Goal: Task Accomplishment & Management: Manage account settings

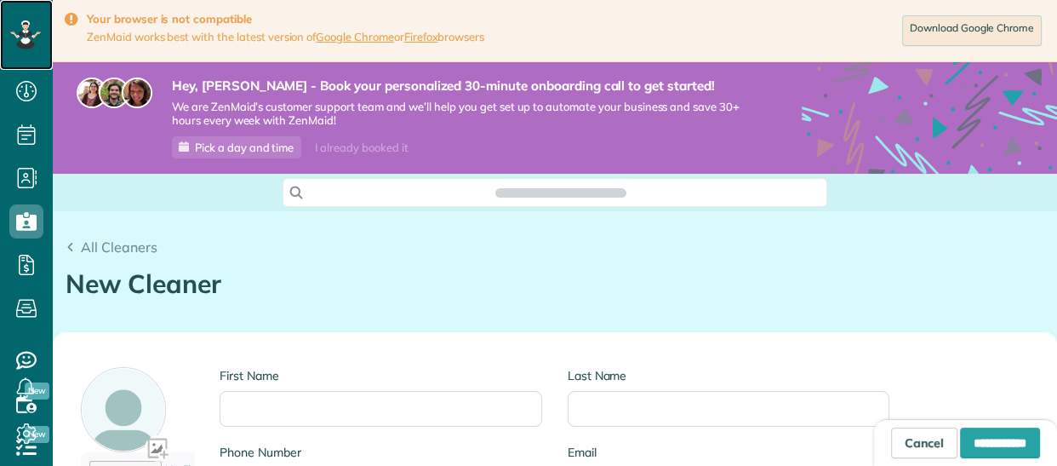
click at [17, 40] on icon at bounding box center [25, 34] width 31 height 29
click at [359, 36] on link "Google Chrome" at bounding box center [355, 37] width 78 height 14
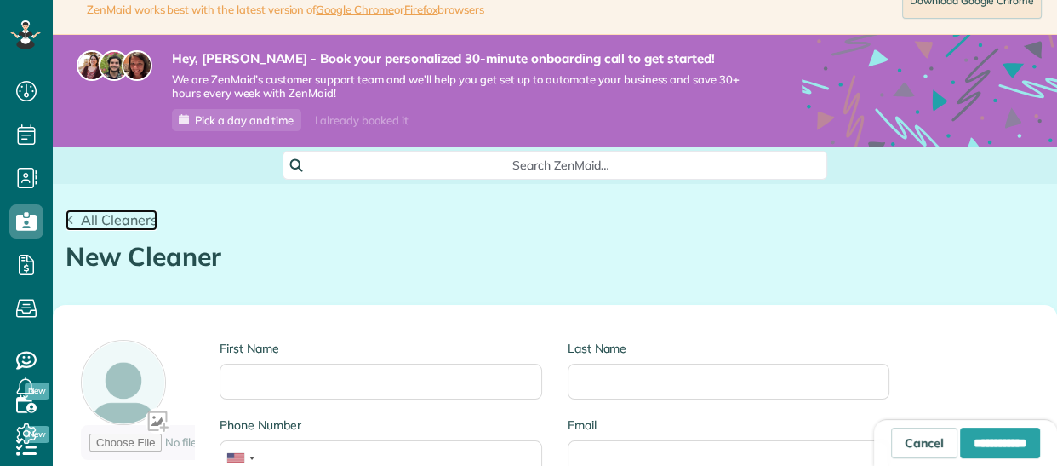
click at [142, 215] on span "All Cleaners" at bounding box center [119, 219] width 77 height 17
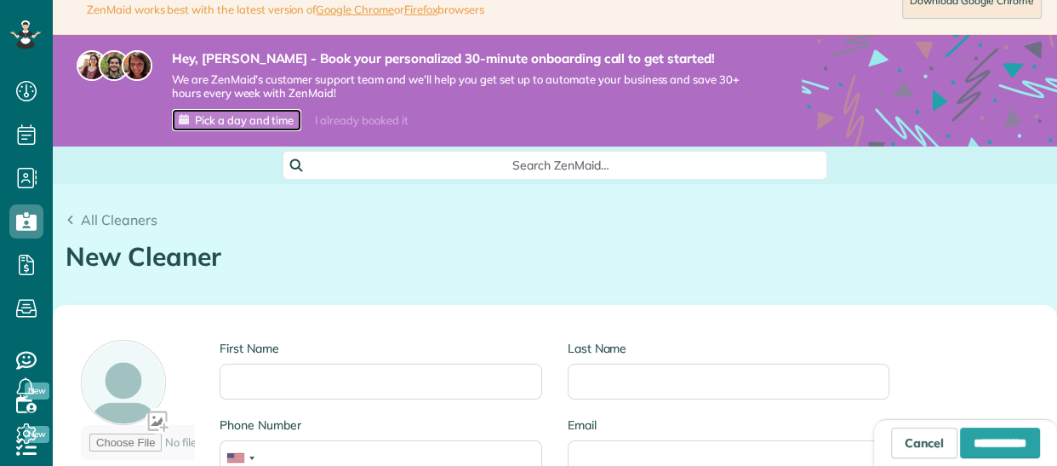
click at [250, 122] on span "Pick a day and time" at bounding box center [244, 120] width 99 height 14
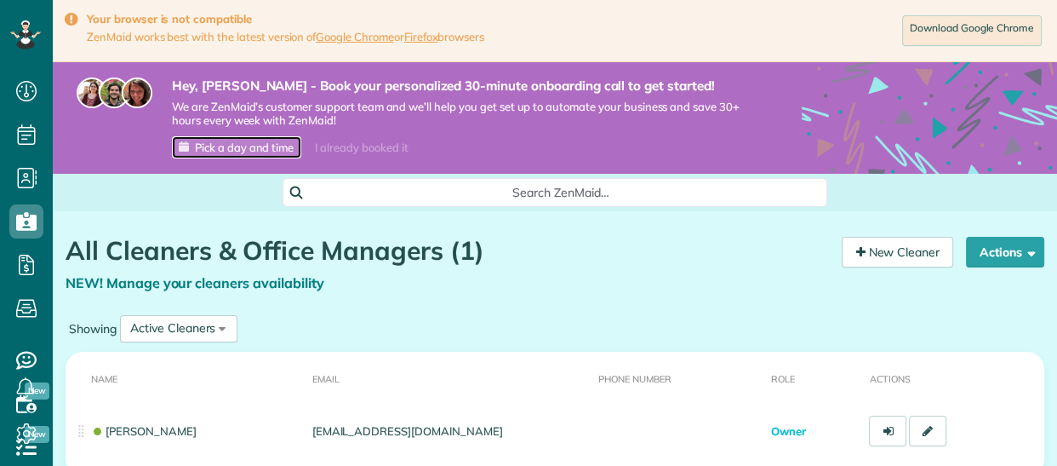
click at [234, 142] on span "Pick a day and time" at bounding box center [244, 147] width 99 height 14
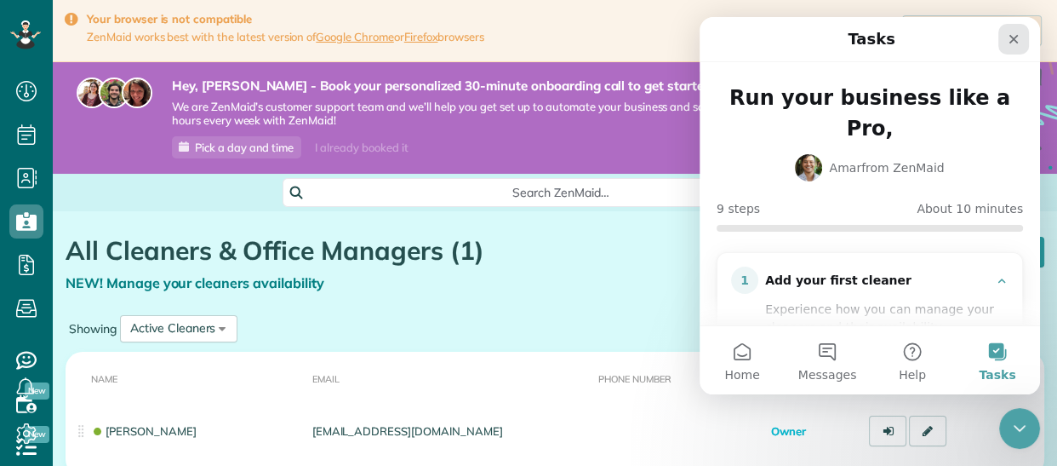
click at [1010, 33] on icon "Close" at bounding box center [1014, 39] width 14 height 14
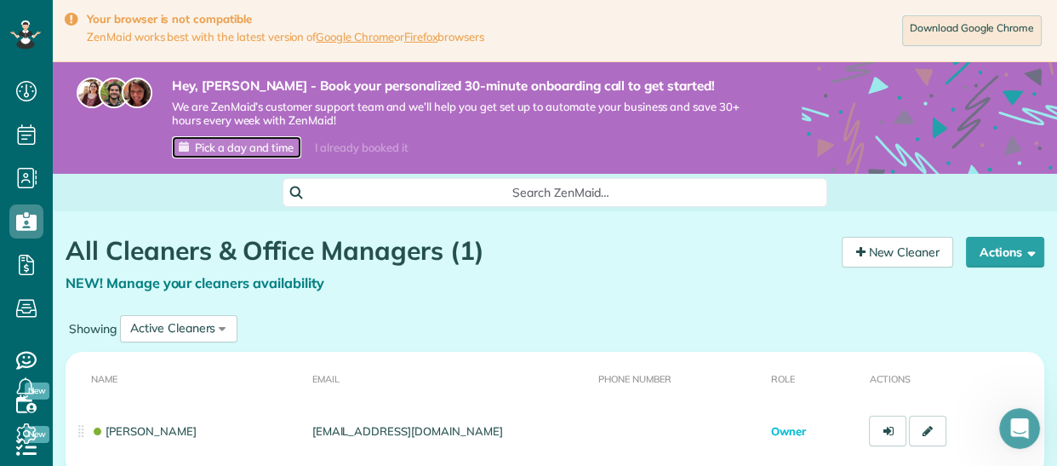
click at [268, 147] on span "Pick a day and time" at bounding box center [244, 147] width 99 height 14
click at [228, 142] on span "Pick a day and time" at bounding box center [244, 147] width 99 height 14
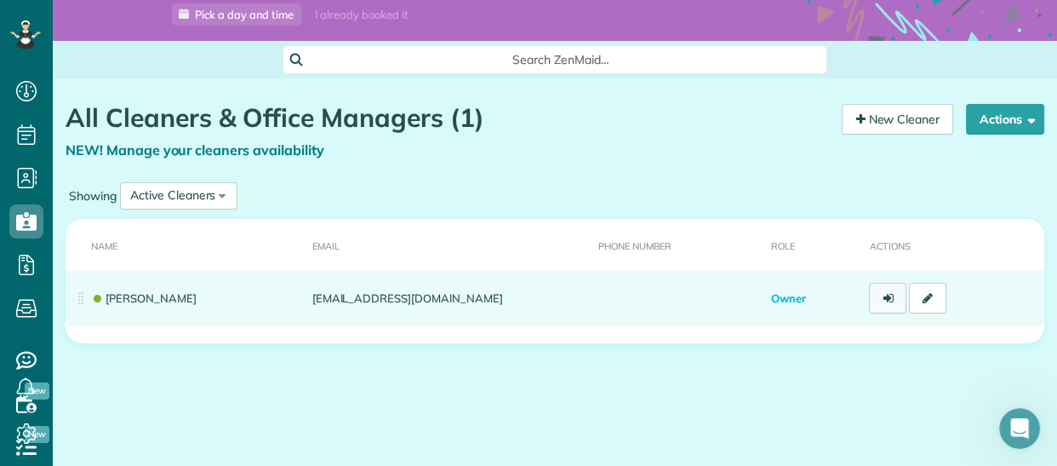
click at [880, 290] on link at bounding box center [887, 298] width 37 height 31
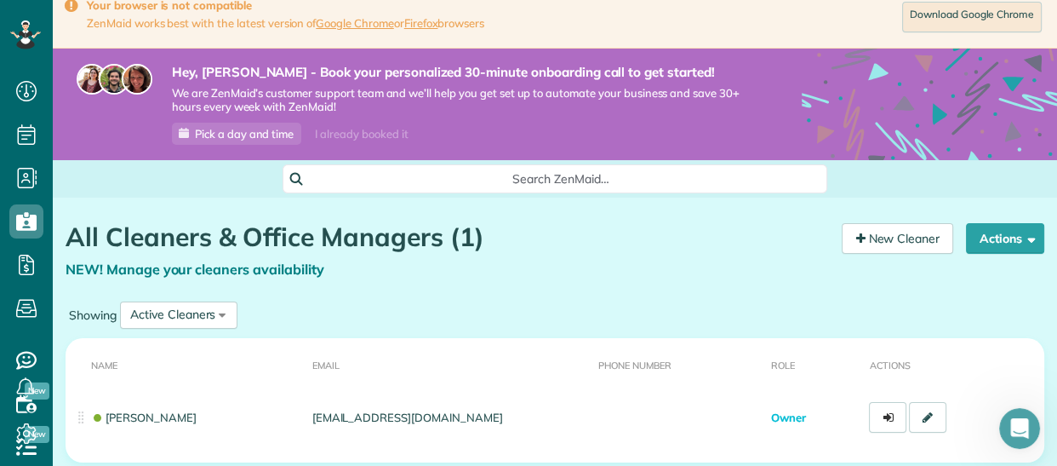
scroll to position [0, 0]
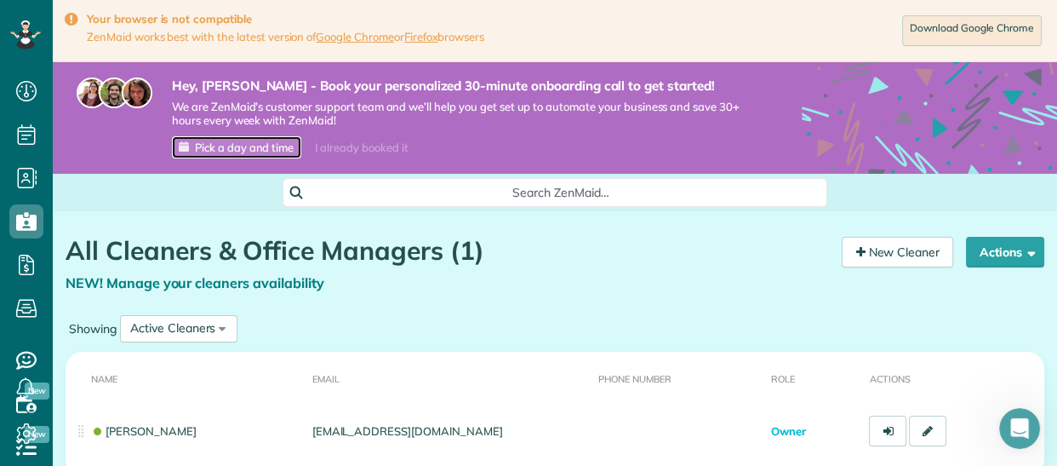
click at [266, 140] on span "Pick a day and time" at bounding box center [244, 147] width 99 height 14
click at [1022, 426] on icon "Open Intercom Messenger" at bounding box center [1018, 426] width 28 height 28
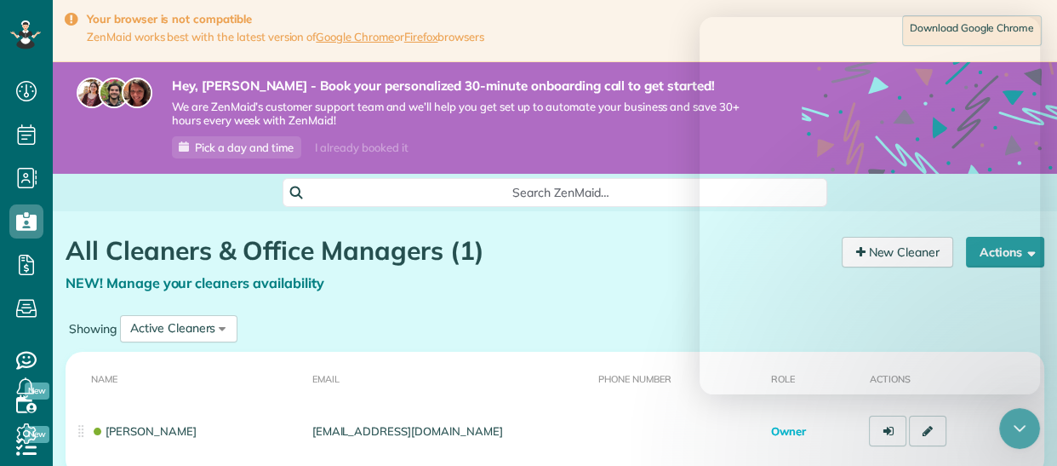
scroll to position [693, 0]
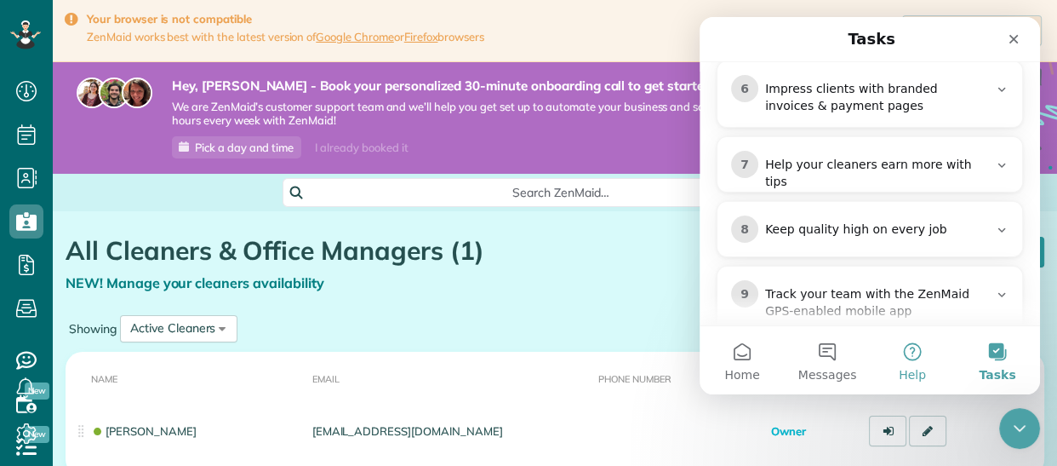
click at [912, 361] on button "Help" at bounding box center [912, 360] width 85 height 68
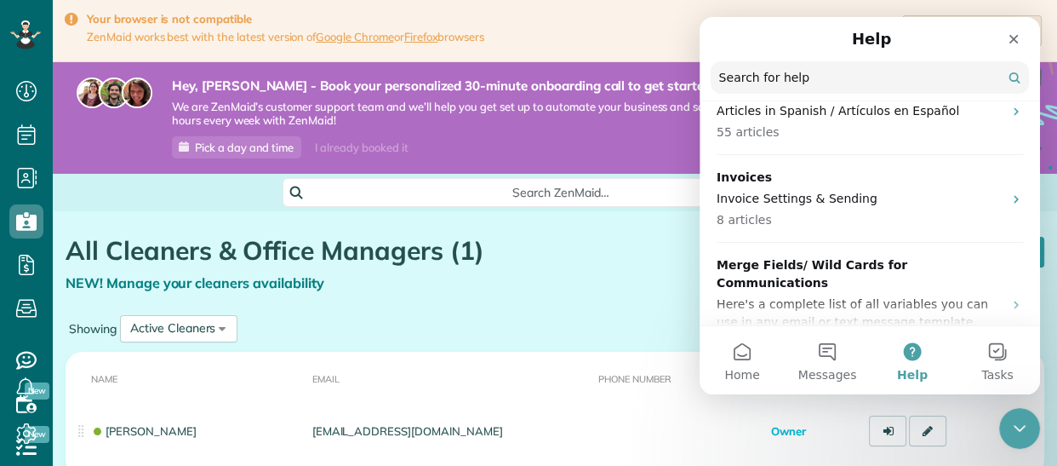
scroll to position [0, 0]
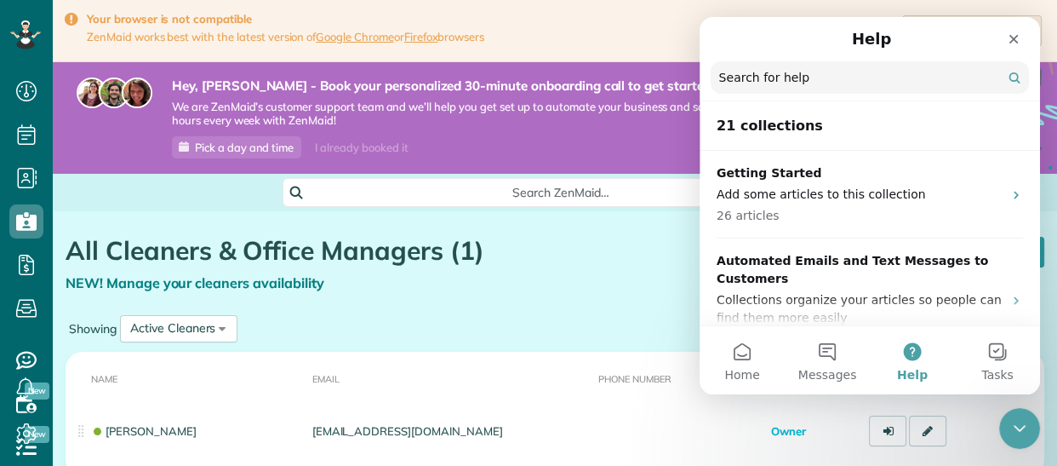
click at [815, 82] on input "Search for help" at bounding box center [870, 77] width 318 height 32
click at [1010, 43] on icon "Close" at bounding box center [1014, 39] width 14 height 14
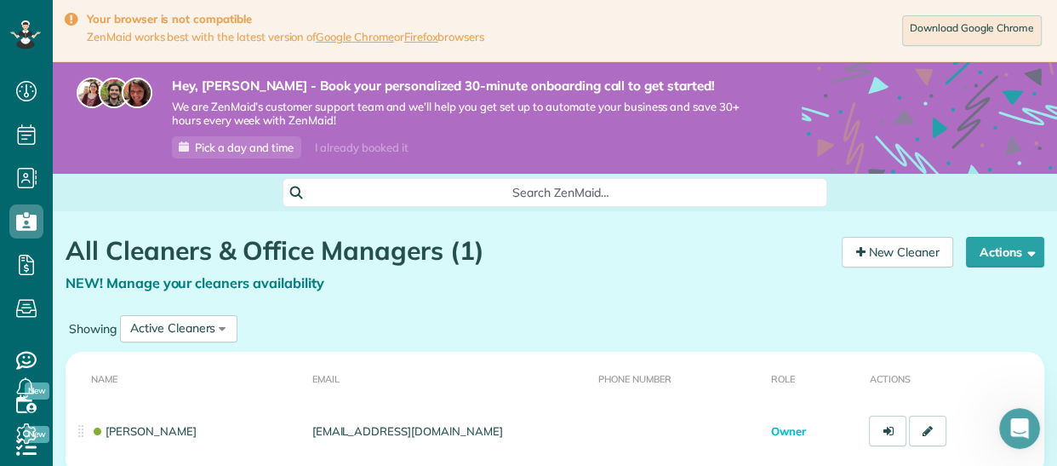
click at [376, 155] on div "I already booked it" at bounding box center [361, 147] width 113 height 21
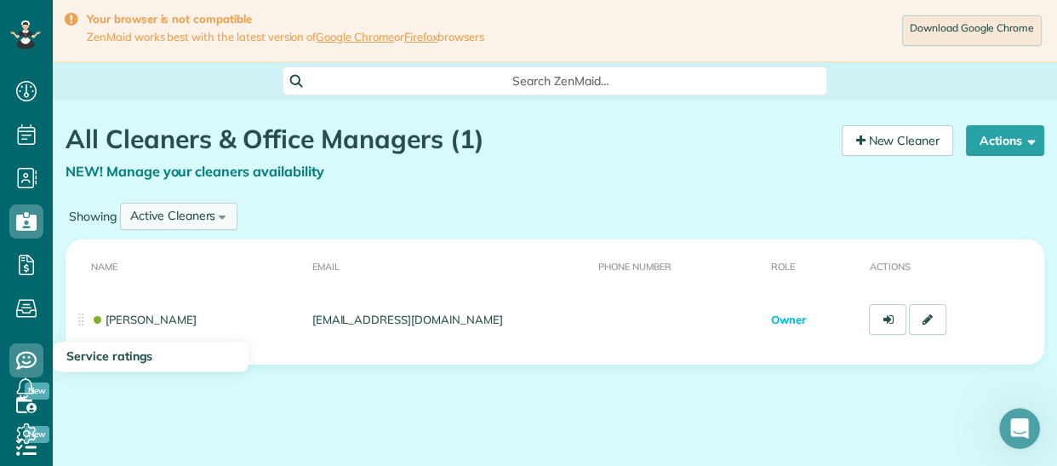
click at [174, 213] on div "Active Cleaners" at bounding box center [172, 216] width 85 height 18
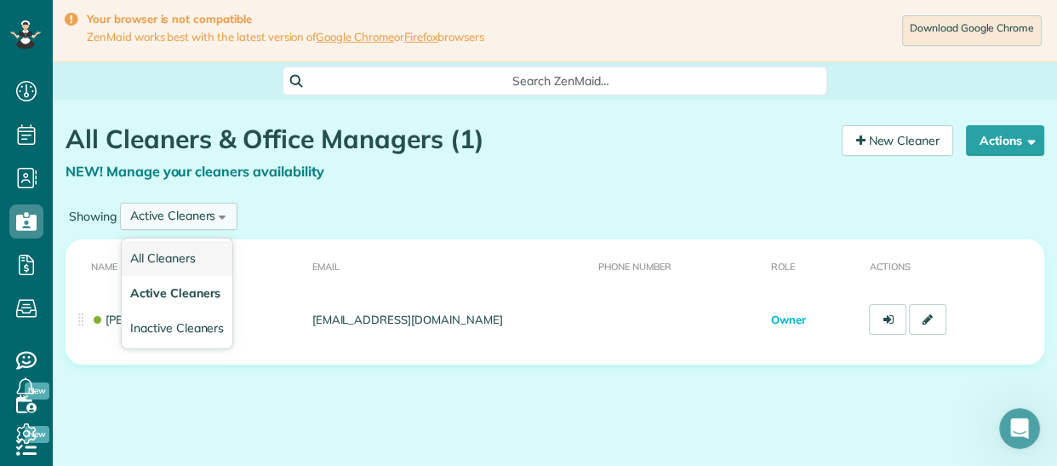
click at [201, 245] on li "All Cleaners" at bounding box center [177, 258] width 111 height 35
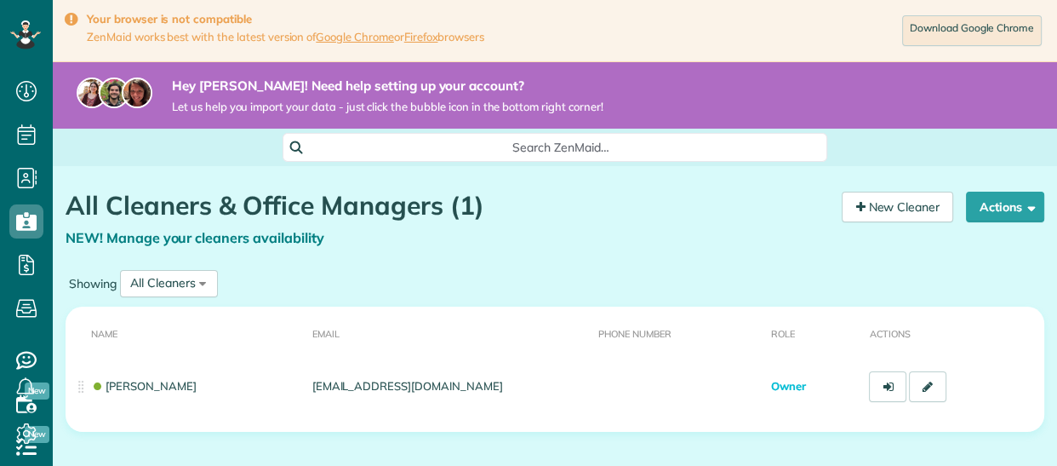
scroll to position [8, 8]
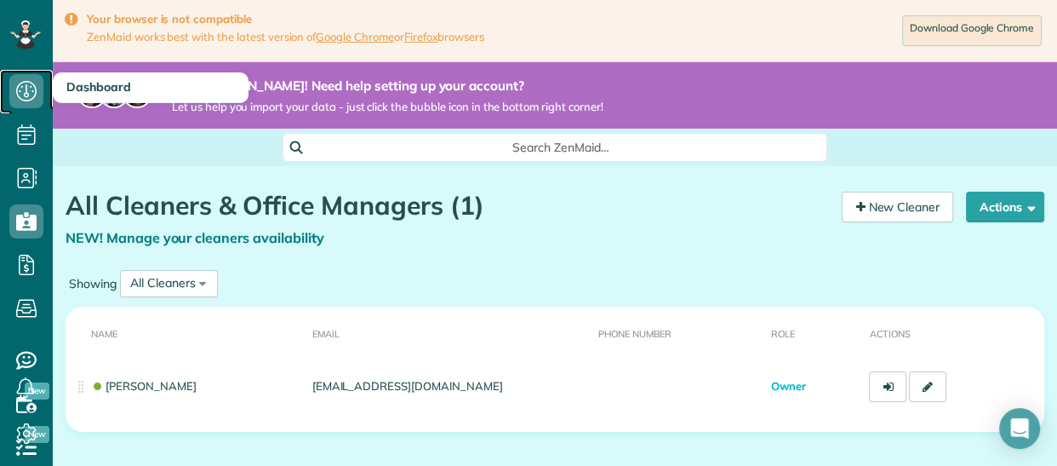
click at [26, 101] on icon at bounding box center [26, 91] width 34 height 34
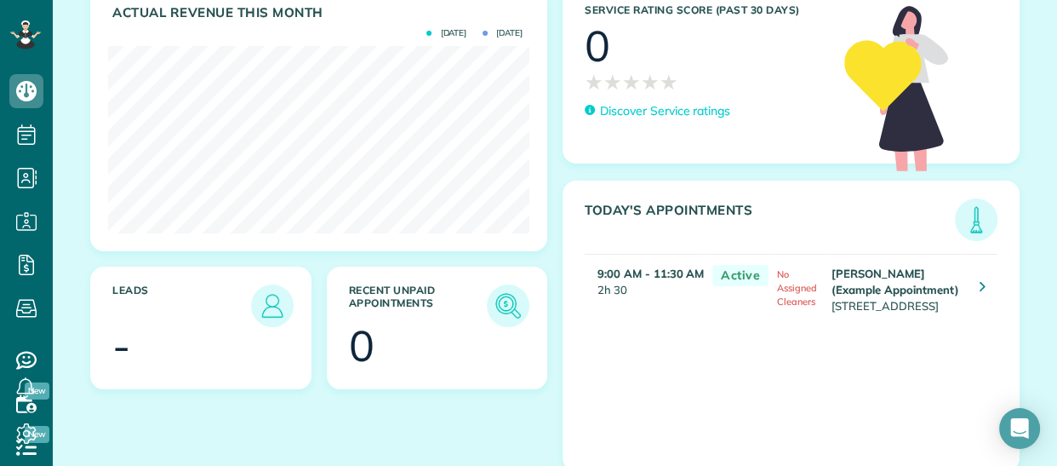
scroll to position [378, 0]
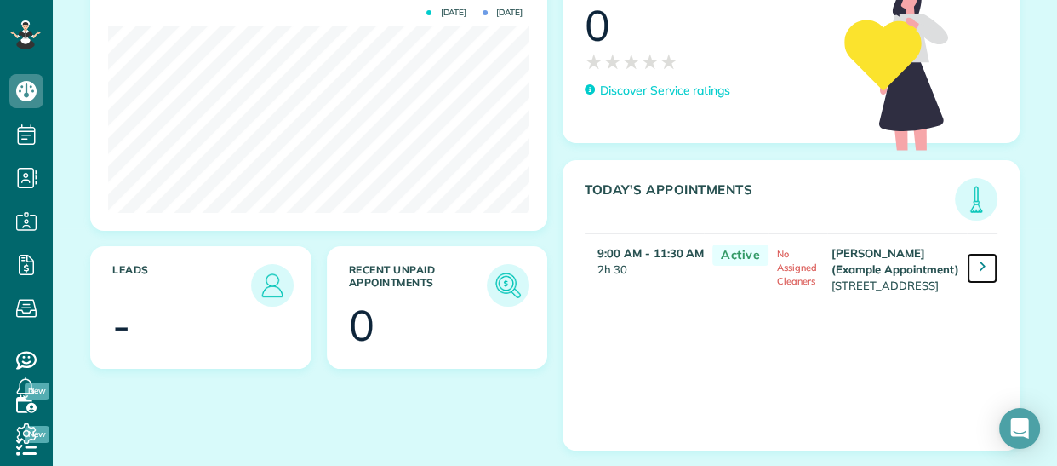
click at [986, 259] on link at bounding box center [982, 268] width 31 height 31
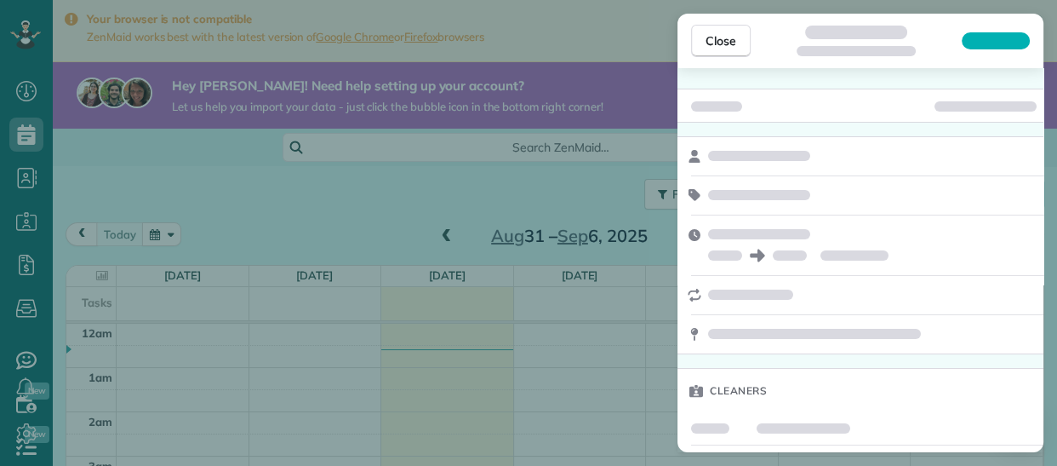
scroll to position [310, 0]
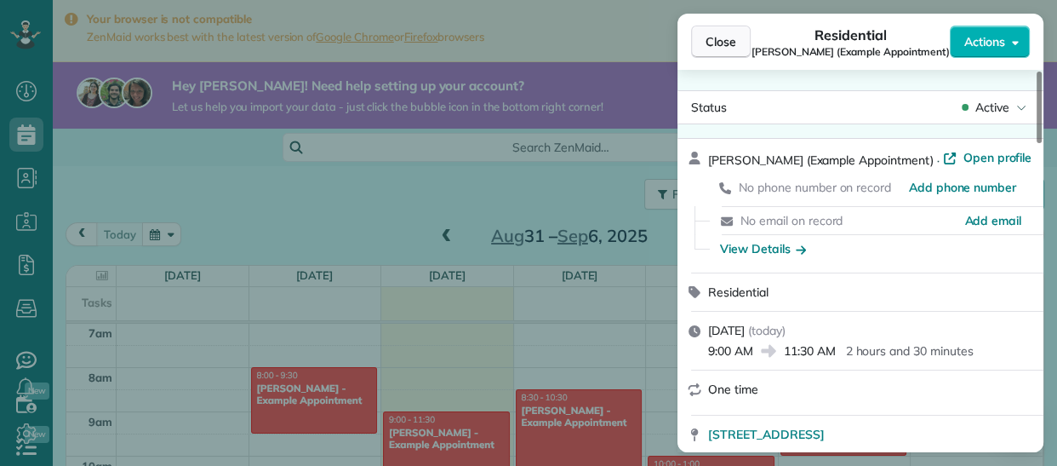
click at [719, 42] on span "Close" at bounding box center [721, 41] width 31 height 17
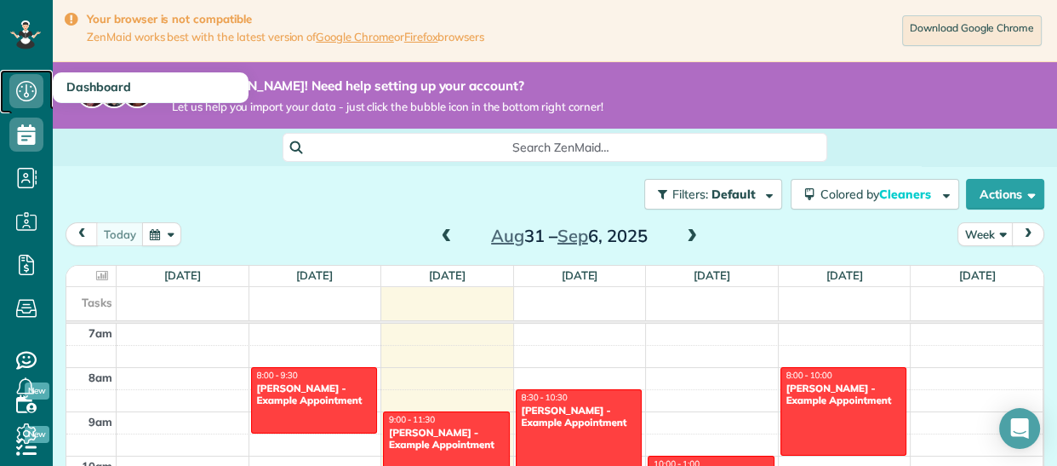
click at [26, 83] on icon at bounding box center [26, 91] width 34 height 34
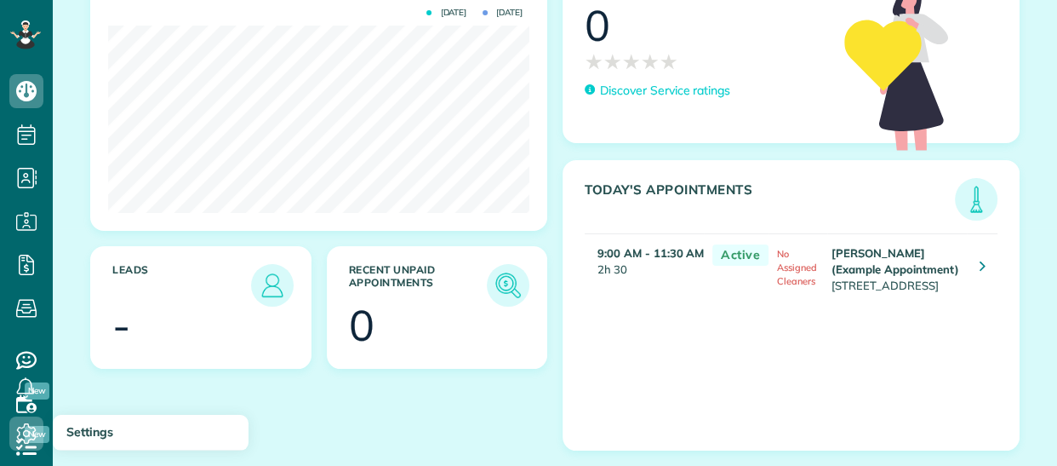
scroll to position [187, 421]
click at [25, 425] on use at bounding box center [27, 433] width 20 height 20
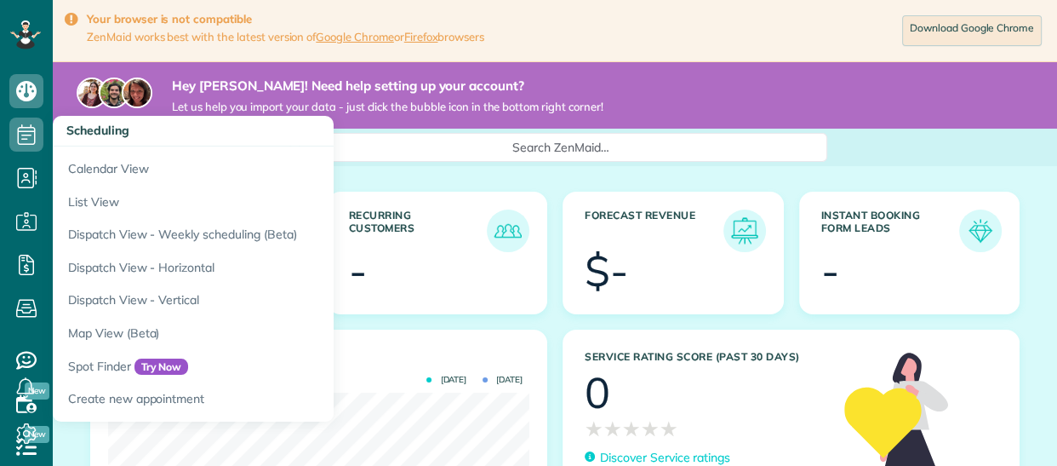
scroll to position [187, 421]
click at [167, 358] on span "Try Now" at bounding box center [161, 366] width 54 height 17
